Goal: Task Accomplishment & Management: Use online tool/utility

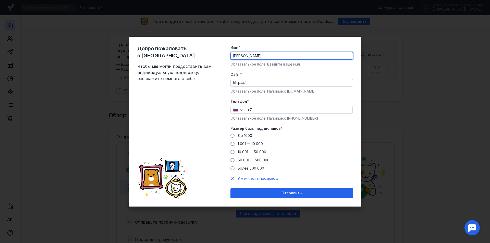
click at [262, 81] on input "Cайт *" at bounding box center [300, 82] width 105 height 7
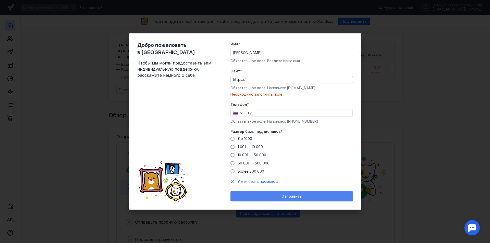
click at [273, 192] on div "Отправить" at bounding box center [292, 196] width 123 height 10
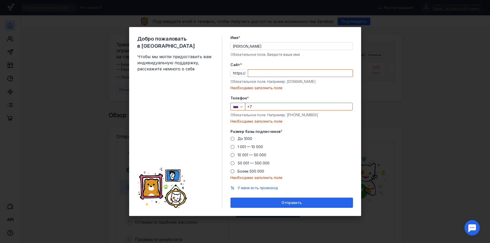
click at [262, 106] on input "+7" at bounding box center [298, 106] width 107 height 7
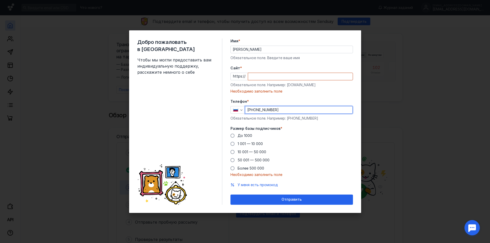
type input "[PHONE_NUMBER]"
click at [285, 134] on div "До [DATE] 1 001 — 10 000 10 001 — 50 000 50 001 — 500 000 Более 500 000" at bounding box center [292, 152] width 123 height 38
click at [233, 136] on span at bounding box center [233, 136] width 4 height 4
click at [0, 0] on input "До 1000" at bounding box center [0, 0] width 0 height 0
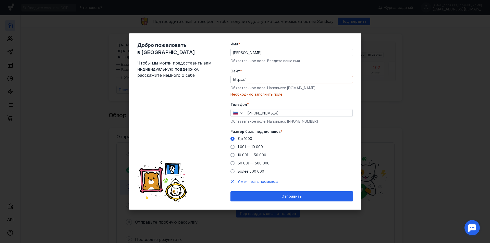
click at [263, 77] on input "Cайт *" at bounding box center [300, 79] width 105 height 7
click at [262, 94] on div "Необходимо заполнить поле" at bounding box center [292, 94] width 123 height 5
click at [261, 81] on input "Cайт *" at bounding box center [300, 79] width 105 height 7
click at [264, 82] on input "Cайт *" at bounding box center [300, 79] width 105 height 7
paste input "[DOMAIN_NAME]/ru/blog/10-best-email-signature-design-examples/"
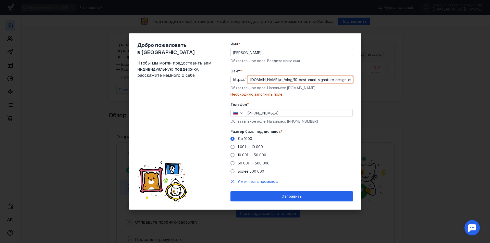
scroll to position [0, 6]
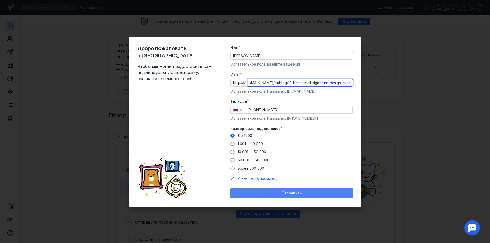
type input "[DOMAIN_NAME]/ru/blog/10-best-email-signature-design-examples/"
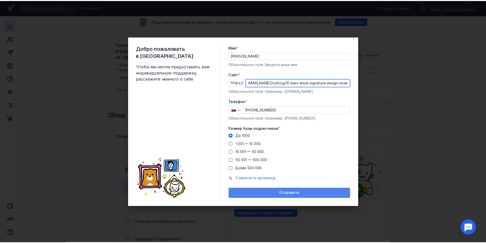
scroll to position [0, 0]
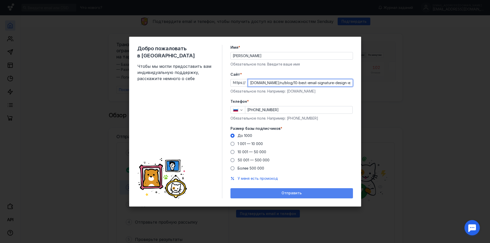
click at [288, 194] on span "Отправить" at bounding box center [292, 193] width 20 height 4
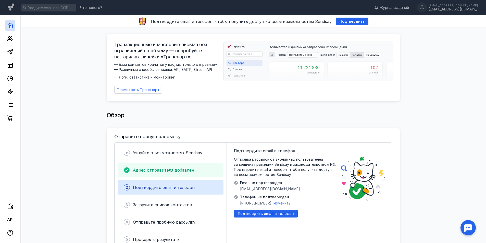
click at [153, 169] on span "Адрес отправителя добавлен" at bounding box center [163, 170] width 61 height 5
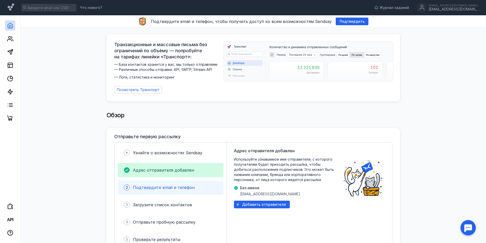
click at [150, 185] on span "Подтвердите email и телефон" at bounding box center [164, 187] width 62 height 5
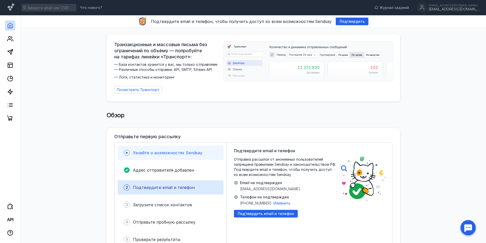
click at [149, 150] on span "Узнайте о возможностях Sendsay" at bounding box center [167, 152] width 69 height 5
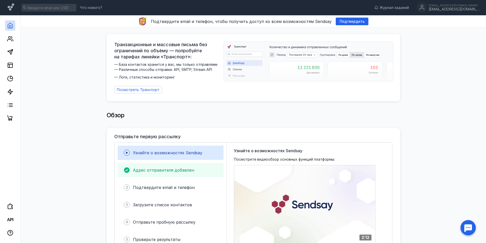
click at [153, 169] on span "Адрес отправителя добавлен" at bounding box center [163, 170] width 61 height 5
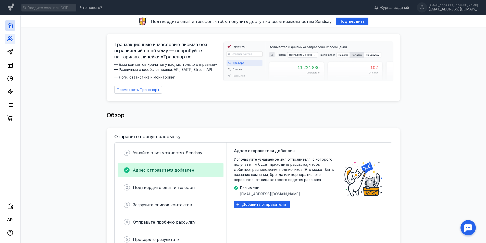
click at [10, 41] on icon at bounding box center [10, 39] width 6 height 6
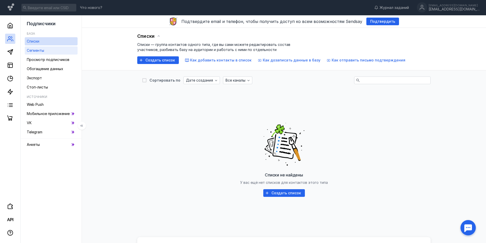
click at [49, 52] on link "Сегменты" at bounding box center [51, 50] width 53 height 8
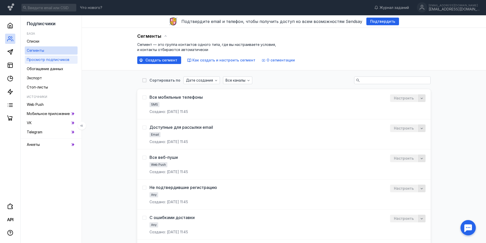
click at [49, 59] on span "Просмотр подписчиков" at bounding box center [48, 59] width 43 height 4
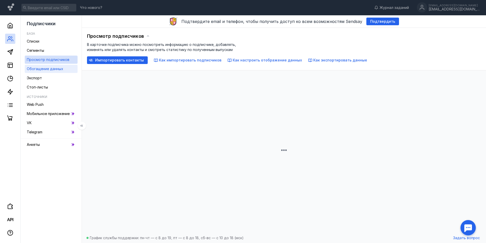
click at [49, 68] on span "Обогащение данных" at bounding box center [45, 69] width 37 height 4
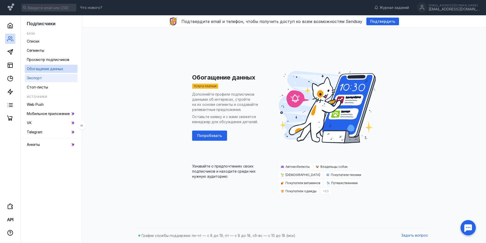
click at [40, 77] on span "Экспорт" at bounding box center [34, 78] width 15 height 4
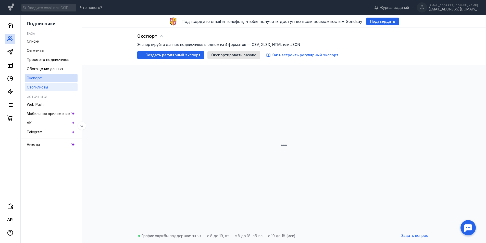
click at [42, 86] on span "Стоп-листы" at bounding box center [37, 87] width 21 height 4
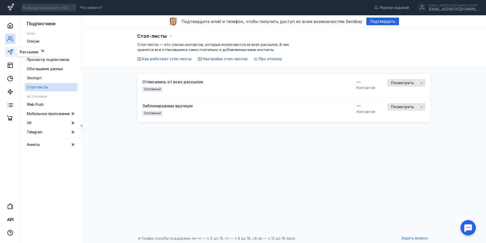
click at [8, 52] on polygon at bounding box center [10, 52] width 5 height 5
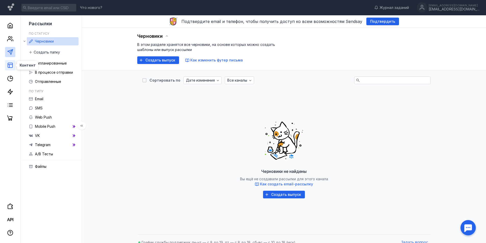
click at [10, 65] on icon at bounding box center [10, 65] width 6 height 6
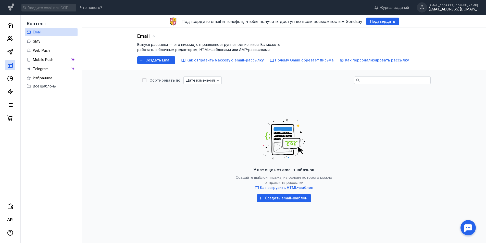
click at [453, 9] on div "[EMAIL_ADDRESS][DOMAIN_NAME]" at bounding box center [454, 9] width 51 height 4
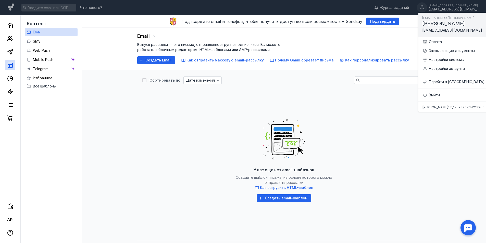
click at [144, 137] on div "У вас еще нет email-шаблонов Создайте шаблон письма, на основе которого можно о…" at bounding box center [283, 158] width 283 height 128
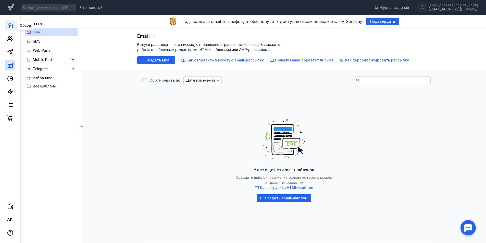
click at [8, 26] on icon at bounding box center [10, 25] width 6 height 6
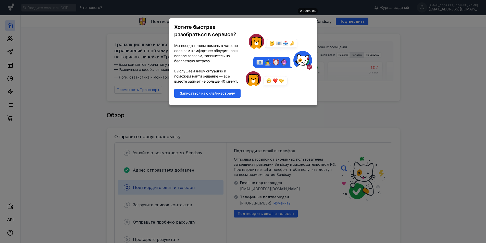
click at [308, 11] on div "Закрыть" at bounding box center [310, 11] width 13 height 6
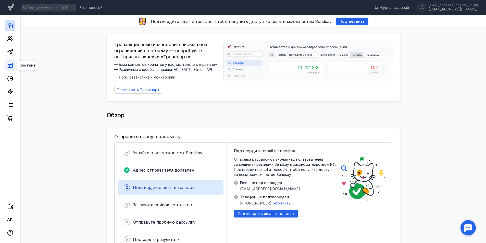
click at [11, 63] on rect at bounding box center [10, 65] width 5 height 5
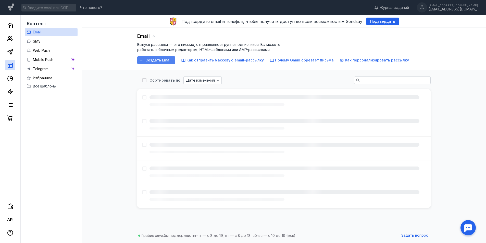
click at [154, 61] on span "Создать Email" at bounding box center [159, 60] width 26 height 4
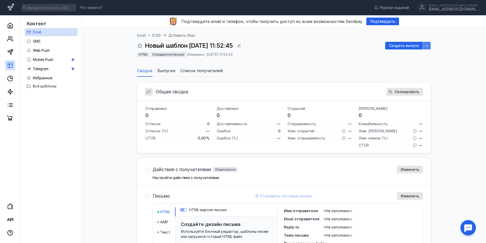
click at [428, 45] on icon "button" at bounding box center [427, 46] width 4 height 4
click at [367, 50] on div "Email ID 50 Добавить Alias Новый шаблон [DATE] 11:52:45 Создать выпуск HTML Ста…" at bounding box center [284, 48] width 294 height 32
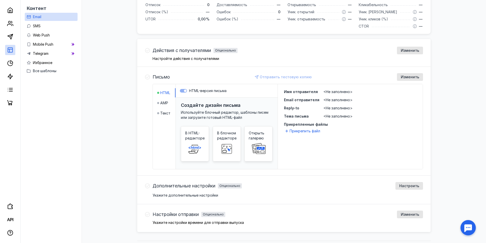
scroll to position [132, 0]
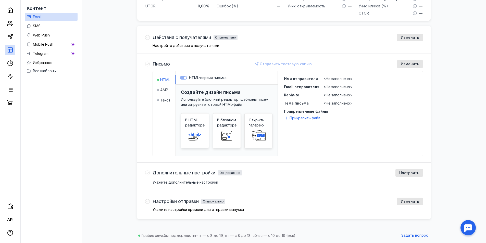
click at [148, 66] on icon at bounding box center [147, 64] width 5 height 5
click at [147, 64] on icon at bounding box center [147, 64] width 5 height 5
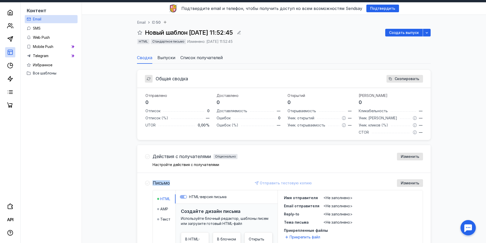
scroll to position [0, 0]
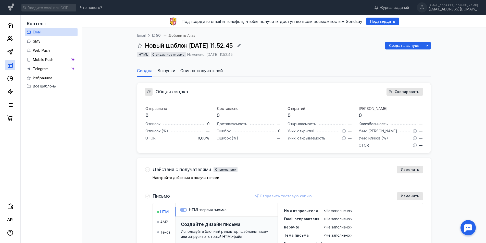
click at [311, 50] on div "Email ID 50 Добавить Alias Новый шаблон [DATE] 11:52:45 Создать выпуск HTML Ста…" at bounding box center [284, 48] width 294 height 32
click at [9, 65] on line at bounding box center [10, 65] width 5 height 0
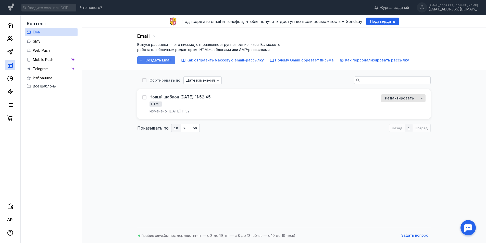
click at [160, 59] on span "Создать Email" at bounding box center [159, 60] width 26 height 4
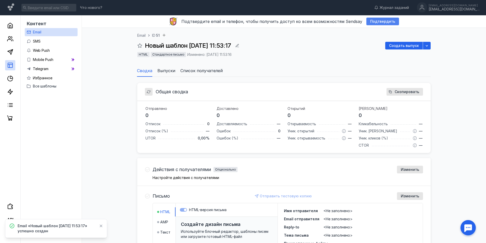
click at [382, 23] on span "Подтвердить" at bounding box center [382, 21] width 25 height 4
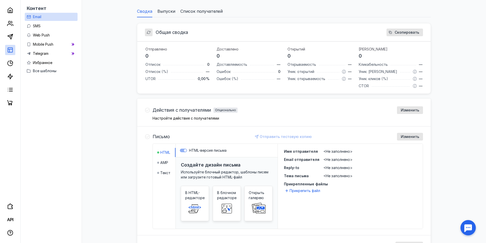
scroll to position [119, 0]
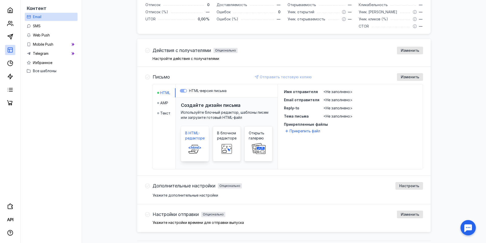
click at [197, 141] on span at bounding box center [195, 149] width 16 height 16
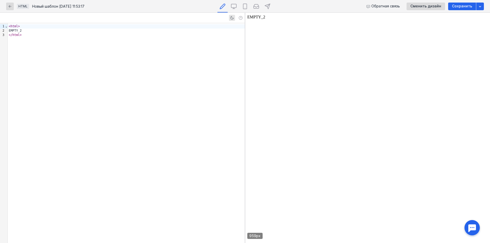
click at [38, 34] on div "</ html >" at bounding box center [126, 35] width 237 height 4
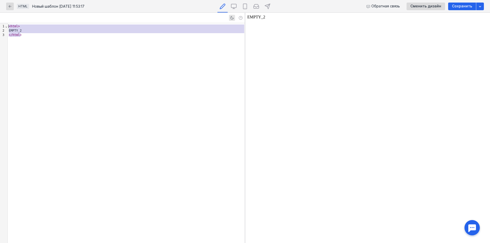
drag, startPoint x: 21, startPoint y: 35, endPoint x: 7, endPoint y: 26, distance: 17.3
click at [7, 26] on div "9 1 2 3 › ⌄ < html > EMPTY_2 </ html >" at bounding box center [122, 133] width 245 height 220
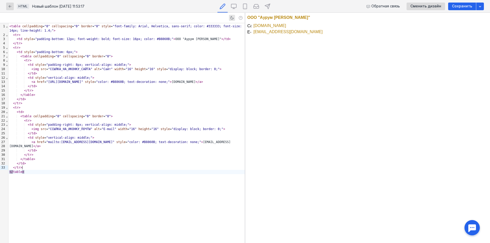
click at [253, 25] on td at bounding box center [250, 25] width 6 height 5
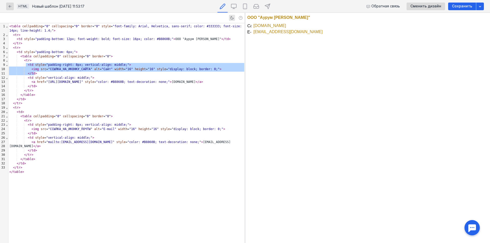
click at [321, 58] on body "ООО "Аурум [PERSON_NAME]" [DOMAIN_NAME] [EMAIL_ADDRESS][DOMAIN_NAME]" at bounding box center [367, 128] width 241 height 226
click at [312, 32] on body "ООО "Аурум [PERSON_NAME]" [DOMAIN_NAME] [EMAIL_ADDRESS][DOMAIN_NAME]" at bounding box center [367, 128] width 241 height 226
click at [280, 13] on html "ООО "Аурум [PERSON_NAME]" [DOMAIN_NAME] [EMAIL_ADDRESS][DOMAIN_NAME]" at bounding box center [367, 128] width 245 height 231
click at [280, 28] on td "[DOMAIN_NAME]" at bounding box center [284, 26] width 75 height 6
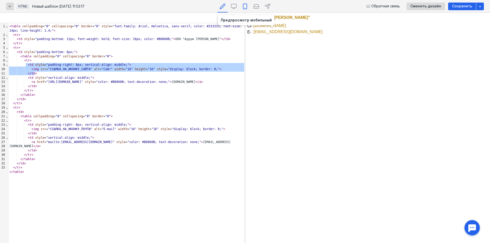
click at [244, 6] on icon at bounding box center [245, 6] width 6 height 6
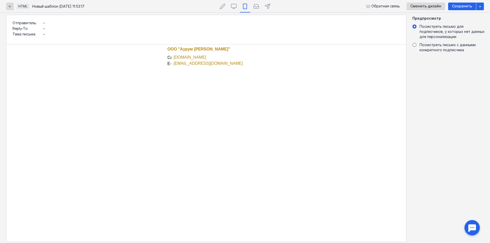
click at [165, 63] on div at bounding box center [206, 143] width 400 height 198
click at [232, 7] on icon at bounding box center [234, 6] width 6 height 6
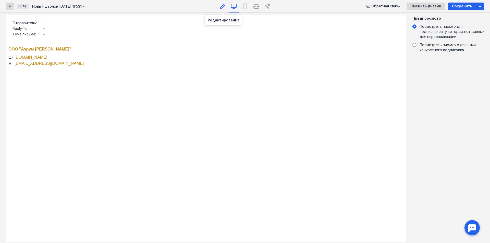
click at [223, 6] on icon at bounding box center [223, 6] width 6 height 6
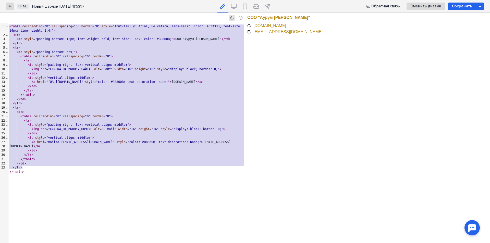
drag, startPoint x: 27, startPoint y: 168, endPoint x: 13, endPoint y: 20, distance: 149.0
click at [13, 20] on div "99 1 2 3 4 5 6 7 8 9 10 11 12 13 14 15 16 17 18 19 20 21 22 23 24 25 26 27 28 2…" at bounding box center [122, 128] width 245 height 231
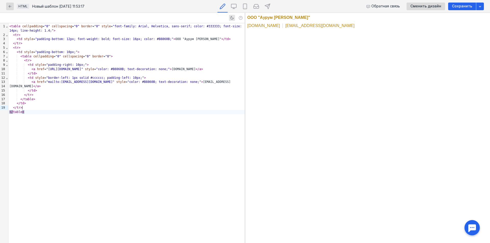
click at [117, 127] on div "< table cellpadding = "0" cellspacing = "0" border = "0" style = "font-family: …" at bounding box center [126, 133] width 236 height 220
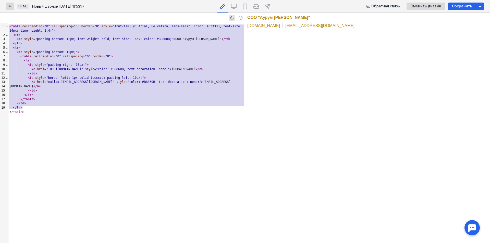
drag, startPoint x: 29, startPoint y: 107, endPoint x: 1, endPoint y: 22, distance: 89.5
click at [1, 22] on div "99 1 2 3 4 5 6 7 8 9 10 11 12 13 14 15 16 17 18 19 › ⌄ ⌄ ⌄ ⌄ ⌄ ⌄ ⌄ ⌄ < table ce…" at bounding box center [122, 128] width 245 height 231
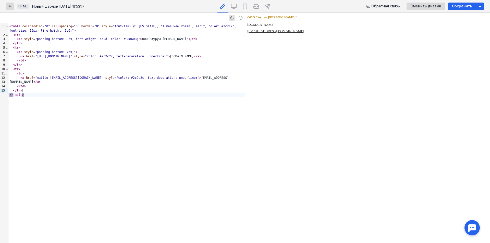
click at [294, 71] on body "ООО "Аурум [PERSON_NAME]" [DOMAIN_NAME] [EMAIL_ADDRESS][DOMAIN_NAME]" at bounding box center [367, 128] width 241 height 226
click at [273, 42] on body "ООО "Аурум [PERSON_NAME]" [DOMAIN_NAME] [EMAIL_ADDRESS][DOMAIN_NAME]" at bounding box center [367, 128] width 241 height 226
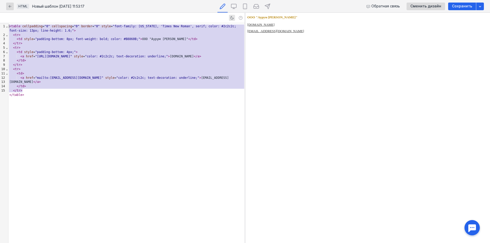
drag, startPoint x: 28, startPoint y: 92, endPoint x: 6, endPoint y: 22, distance: 73.4
click at [6, 22] on div "99 1 2 3 4 5 6 7 8 9 10 11 12 13 14 15 › ⌄ ⌄ ⌄ ⌄ ⌄ ⌄ < table cellpadding = "0" …" at bounding box center [122, 128] width 245 height 231
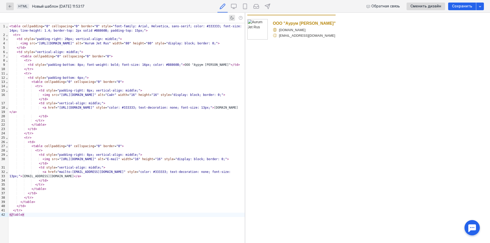
click at [264, 15] on table "ООО "Аурум [PERSON_NAME]" [DOMAIN_NAME] [EMAIL_ADDRESS][DOMAIN_NAME]" at bounding box center [291, 27] width 88 height 25
click at [396, 126] on body "ООО "Аурум [PERSON_NAME]" [DOMAIN_NAME] [EMAIL_ADDRESS][DOMAIN_NAME]" at bounding box center [367, 128] width 241 height 226
click at [287, 65] on body "ООО "Аурум [PERSON_NAME]" [DOMAIN_NAME] [EMAIL_ADDRESS][DOMAIN_NAME]" at bounding box center [367, 128] width 241 height 226
click at [256, 28] on img at bounding box center [257, 29] width 20 height 20
click at [318, 36] on td "[EMAIL_ADDRESS][DOMAIN_NAME]" at bounding box center [304, 35] width 63 height 4
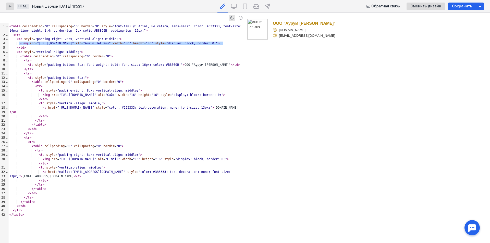
click at [255, 26] on img at bounding box center [257, 29] width 20 height 20
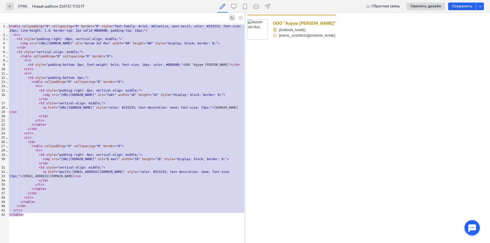
drag, startPoint x: 31, startPoint y: 217, endPoint x: 7, endPoint y: 19, distance: 198.7
click at [7, 19] on div "99 1 2 3 4 5 6 7 8 9 10 11 12 13 14 15 16 17 18 19 20 21 22 23 24 25 26 27 28 2…" at bounding box center [122, 128] width 245 height 231
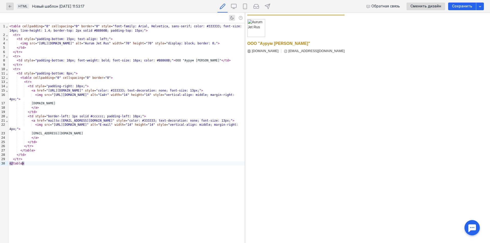
click at [312, 91] on body "ООО "Аурум [PERSON_NAME]" [DOMAIN_NAME] [EMAIL_ADDRESS][DOMAIN_NAME]" at bounding box center [367, 128] width 241 height 226
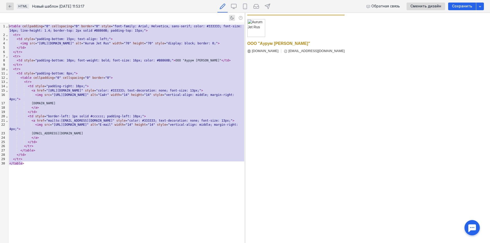
drag, startPoint x: 29, startPoint y: 169, endPoint x: 13, endPoint y: -15, distance: 185.3
click at [13, 0] on html "Что нового? Журнал заданий [EMAIL_ADDRESS][DOMAIN_NAME] [DOMAIN_NAME][EMAIL_ADD…" at bounding box center [245, 196] width 490 height 393
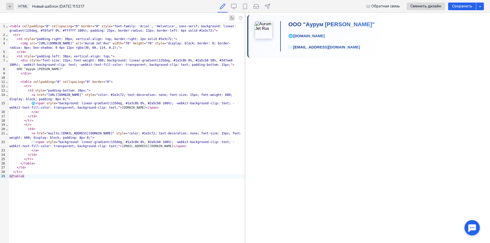
click at [322, 119] on body "ООО "Аурум [PERSON_NAME]" 🌐 [DOMAIN_NAME] ✉️ [EMAIL_ADDRESS][DOMAIN_NAME]" at bounding box center [367, 128] width 241 height 226
click at [360, 41] on td "ООО "Аурум [PERSON_NAME]" 🌐 [DOMAIN_NAME] ✉️ [EMAIL_ADDRESS][DOMAIN_NAME]" at bounding box center [328, 36] width 94 height 30
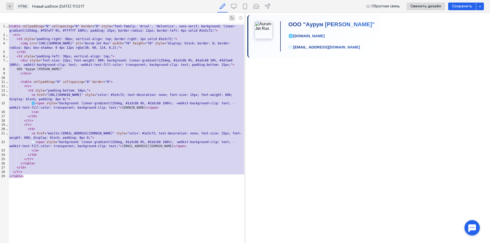
drag, startPoint x: 28, startPoint y: 181, endPoint x: 0, endPoint y: 6, distance: 176.6
click at [0, 6] on div "HTML Новый шаблон [DATE] 11:53:17 Обратная связь Сменить дизайн Сохранить 99 1 …" at bounding box center [245, 121] width 490 height 243
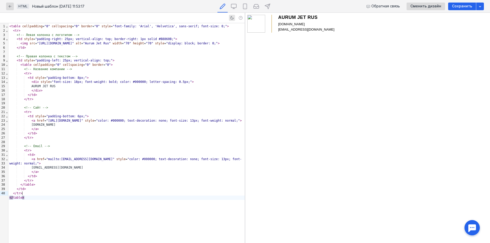
click at [29, 196] on div "</ table >" at bounding box center [126, 198] width 236 height 4
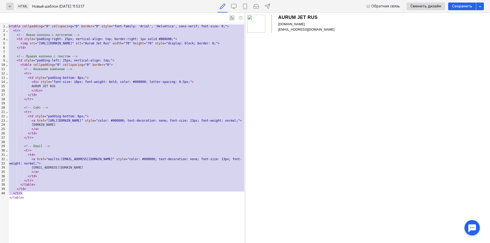
drag, startPoint x: 29, startPoint y: 194, endPoint x: 0, endPoint y: 20, distance: 176.2
click at [0, 20] on div "99 1 2 3 4 5 6 7 8 9 10 11 12 13 14 15 16 17 18 19 20 21 22 23 24 25 26 27 28 2…" at bounding box center [122, 128] width 245 height 231
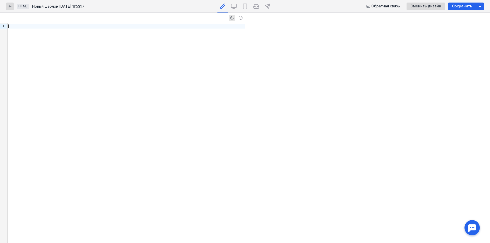
click at [110, 40] on div at bounding box center [126, 133] width 237 height 220
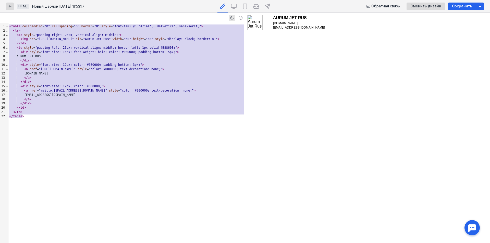
drag, startPoint x: 29, startPoint y: 117, endPoint x: 0, endPoint y: 9, distance: 111.5
click at [0, 9] on div "HTML Новый шаблон [DATE] 11:53:17 Обратная связь Сменить дизайн Сохранить 99 1 …" at bounding box center [245, 121] width 490 height 243
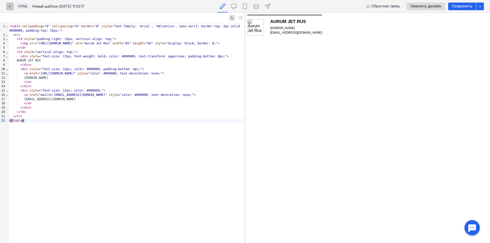
click at [9, 4] on icon "button" at bounding box center [10, 6] width 4 height 4
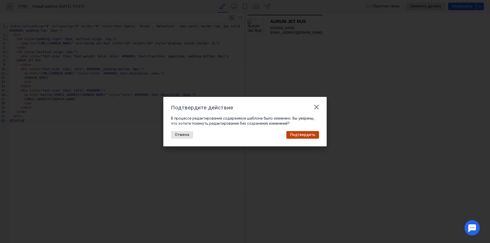
click at [300, 129] on div "Подтвердите действие В процессе редактирования содержимое шаблона было изменено…" at bounding box center [244, 122] width 163 height 50
click at [302, 137] on span "Подтвердить" at bounding box center [302, 135] width 25 height 4
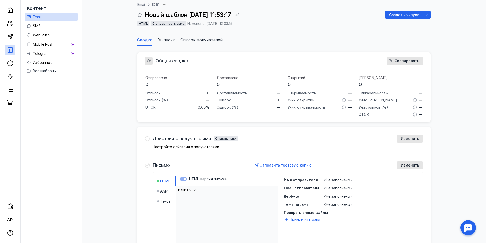
scroll to position [150, 0]
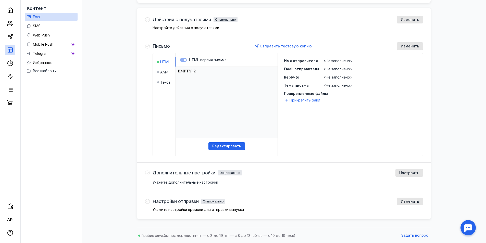
click at [181, 60] on label "HTML-версия письма" at bounding box center [227, 59] width 94 height 5
click at [166, 73] on span "AMP" at bounding box center [164, 72] width 8 height 5
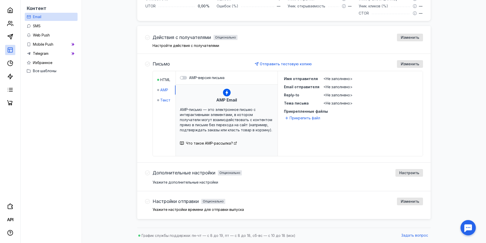
click at [160, 101] on div "Текст" at bounding box center [163, 100] width 13 height 5
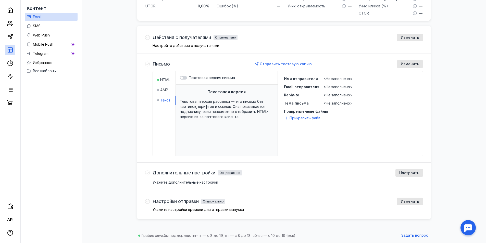
click at [159, 87] on li "AMP" at bounding box center [166, 90] width 18 height 9
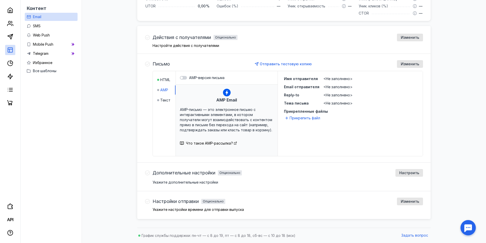
click at [162, 76] on li "HTML" at bounding box center [166, 79] width 18 height 9
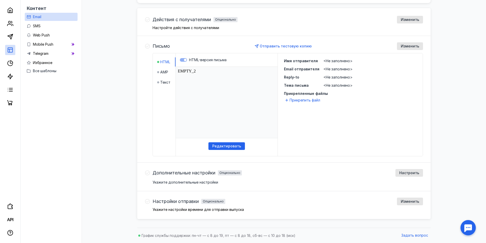
scroll to position [0, 0]
click at [182, 59] on label "HTML-версия письма" at bounding box center [227, 59] width 94 height 5
click at [183, 61] on label "HTML-версия письма" at bounding box center [227, 59] width 94 height 5
click at [191, 72] on html "EMPTY_2" at bounding box center [227, 102] width 102 height 71
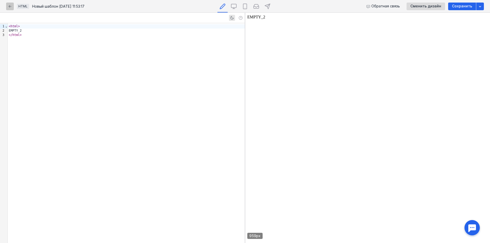
click at [12, 7] on icon "button" at bounding box center [10, 6] width 4 height 4
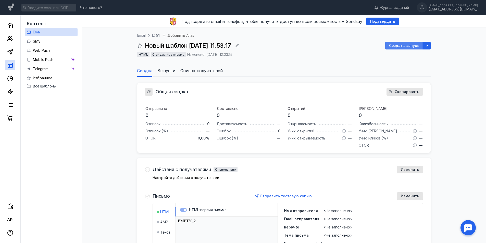
click at [412, 47] on span "Создать выпуск" at bounding box center [404, 46] width 30 height 4
click at [35, 31] on span "Email" at bounding box center [37, 32] width 8 height 4
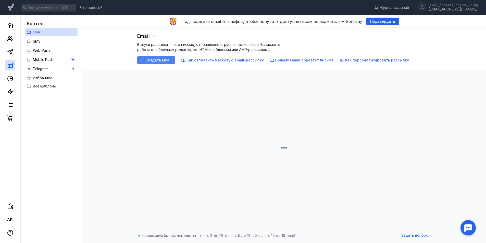
click at [160, 60] on span "Создать Email" at bounding box center [159, 60] width 26 height 4
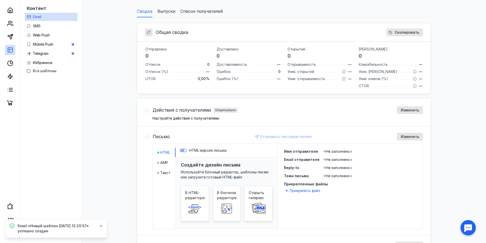
scroll to position [119, 0]
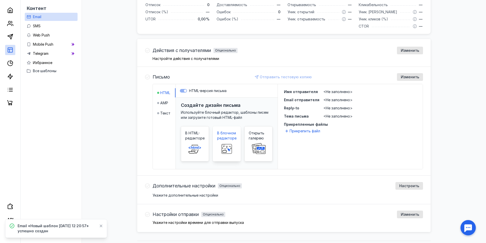
click at [224, 137] on span "В блочном редакторе" at bounding box center [226, 136] width 19 height 10
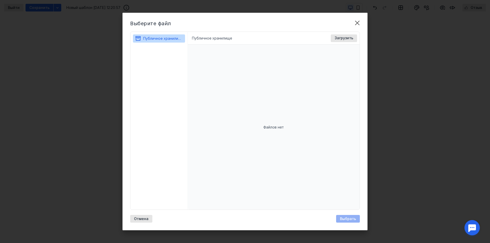
click at [205, 37] on li "Публичное хранилище" at bounding box center [212, 38] width 40 height 5
